Goal: Check status

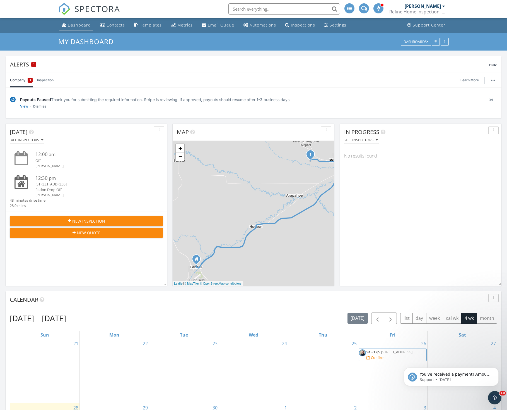
click at [78, 24] on div "Dashboard" at bounding box center [79, 24] width 23 height 5
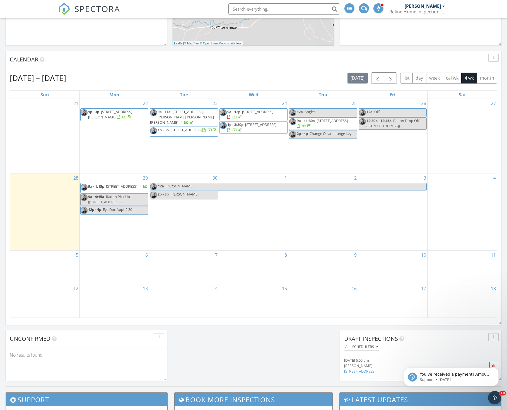
scroll to position [255, 0]
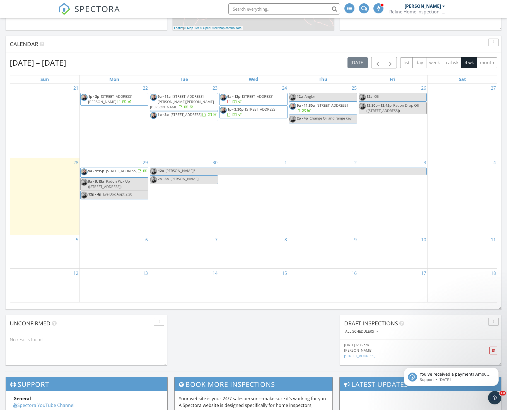
click at [335, 105] on span "[STREET_ADDRESS]" at bounding box center [332, 105] width 31 height 5
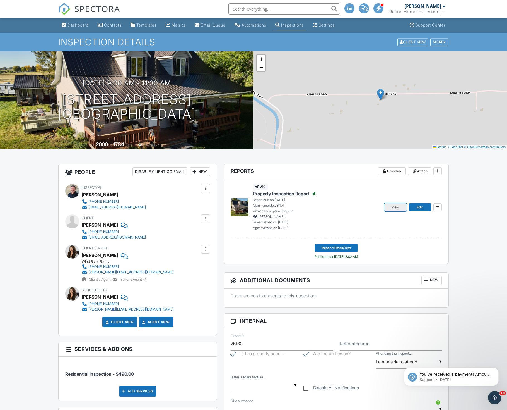
click at [396, 206] on span "View" at bounding box center [396, 207] width 8 height 6
